Goal: Go to known website: Go to known website

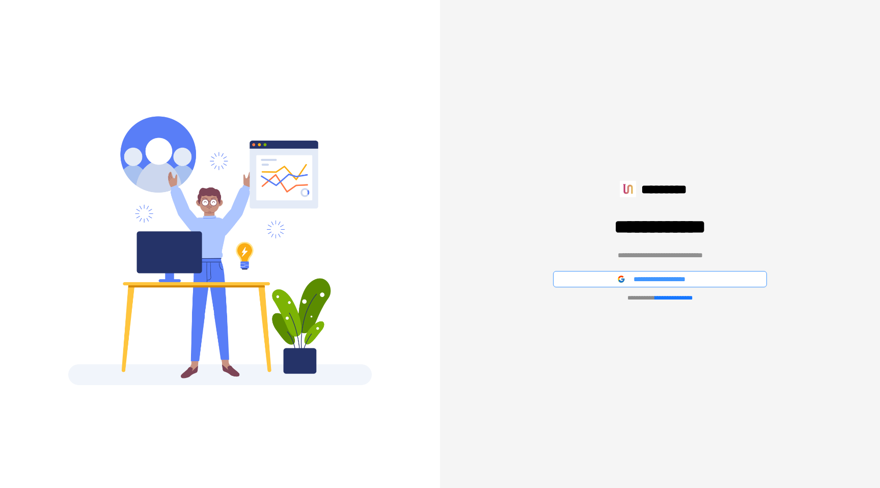
click at [676, 275] on span "**********" at bounding box center [668, 278] width 71 height 11
